Goal: Task Accomplishment & Management: Manage account settings

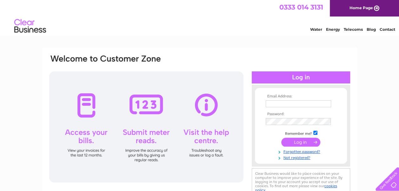
type input "[PERSON_NAME][EMAIL_ADDRESS][DOMAIN_NAME]"
click at [301, 143] on input "submit" at bounding box center [300, 142] width 39 height 9
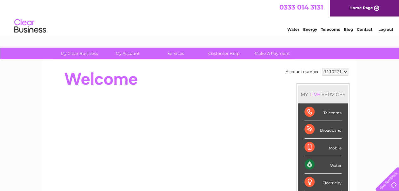
click at [307, 166] on div "Water" at bounding box center [322, 164] width 37 height 17
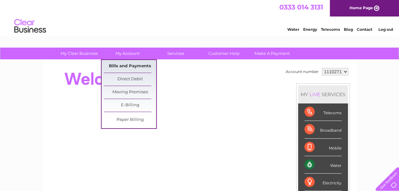
click at [139, 66] on link "Bills and Payments" at bounding box center [130, 66] width 52 height 13
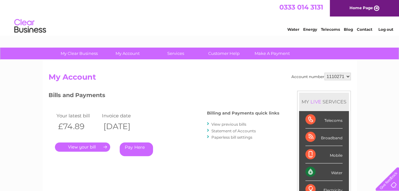
click at [91, 145] on link "." at bounding box center [82, 146] width 55 height 9
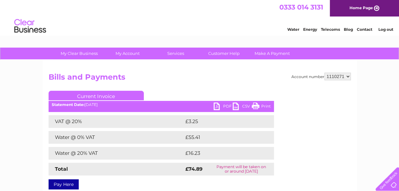
click at [220, 104] on link "PDF" at bounding box center [222, 106] width 19 height 9
